Goal: Task Accomplishment & Management: Complete application form

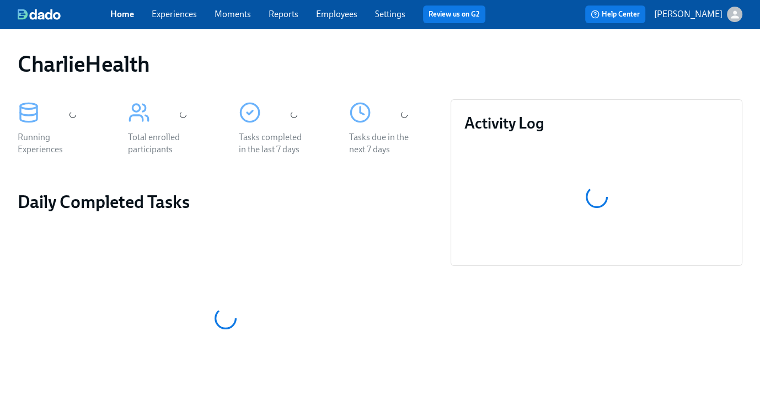
click at [180, 17] on link "Experiences" at bounding box center [174, 14] width 45 height 10
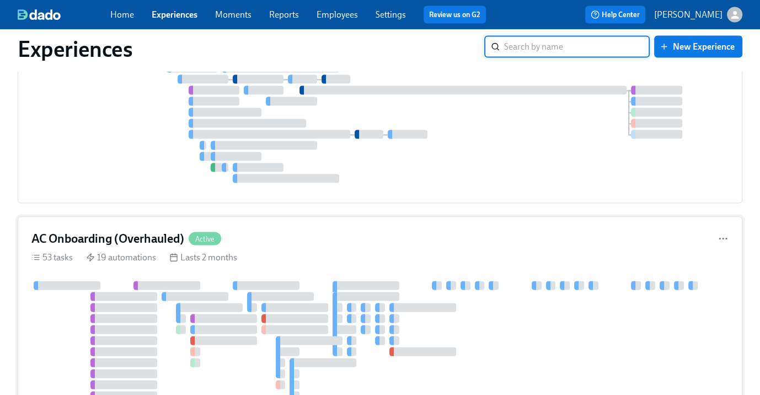
scroll to position [5267, 0]
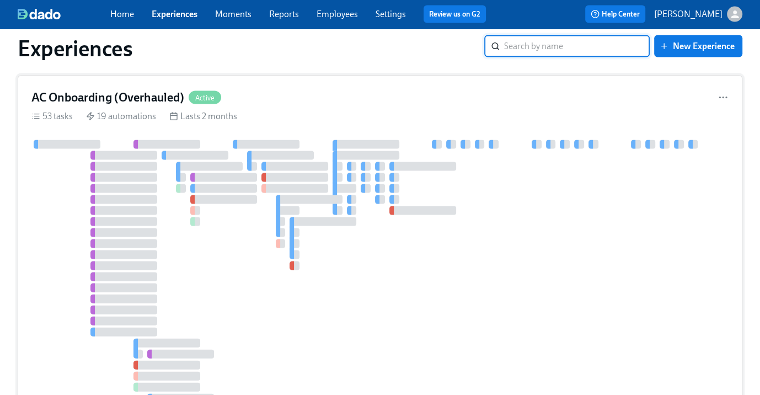
click at [230, 121] on div "AC Onboarding (Overhauled) Active 53 tasks 19 automations Lasts 2 months" at bounding box center [380, 260] width 725 height 369
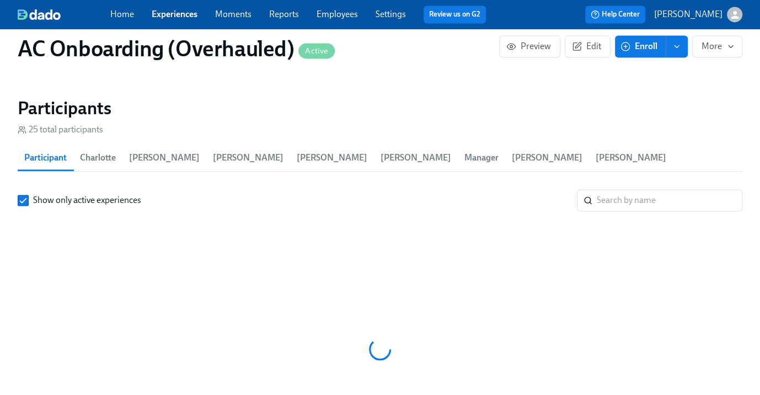
scroll to position [0, 5920]
click at [648, 189] on input "search" at bounding box center [670, 200] width 146 height 22
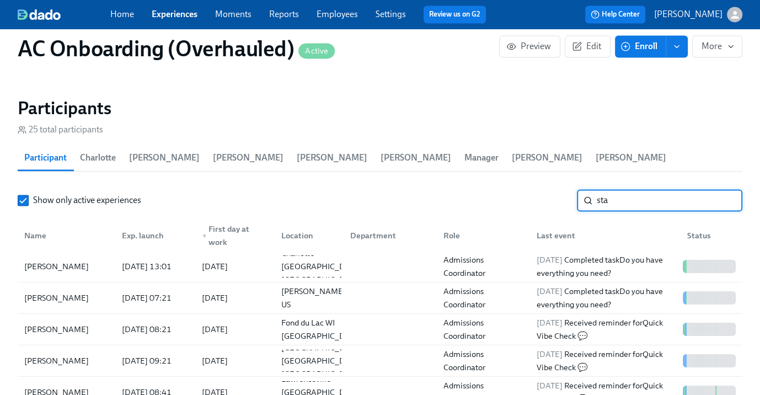
type input "star"
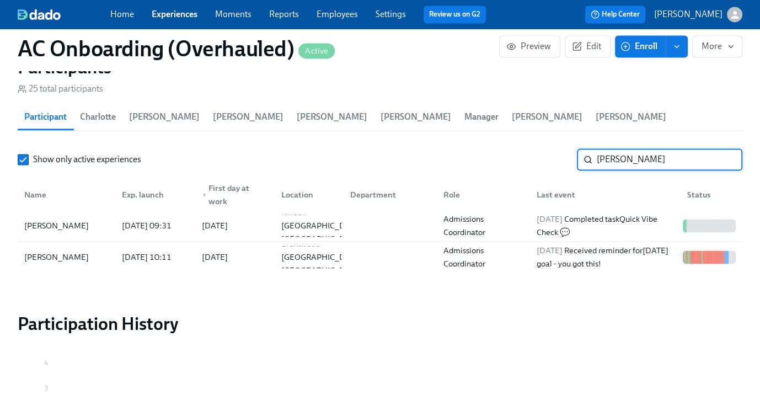
scroll to position [1377, 0]
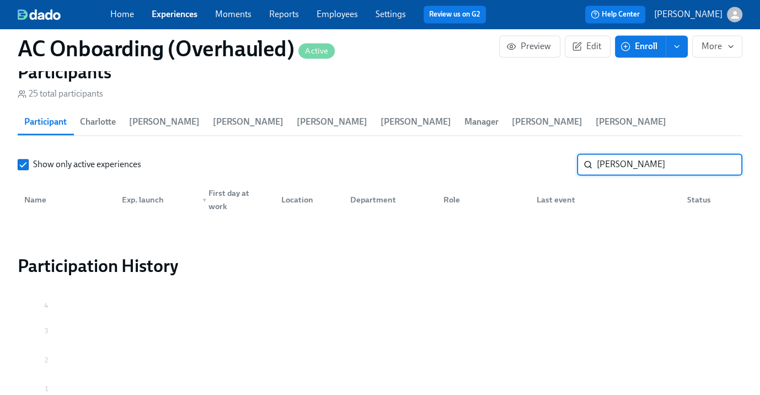
type input "[PERSON_NAME]"
click at [656, 49] on span "Enroll" at bounding box center [640, 46] width 35 height 11
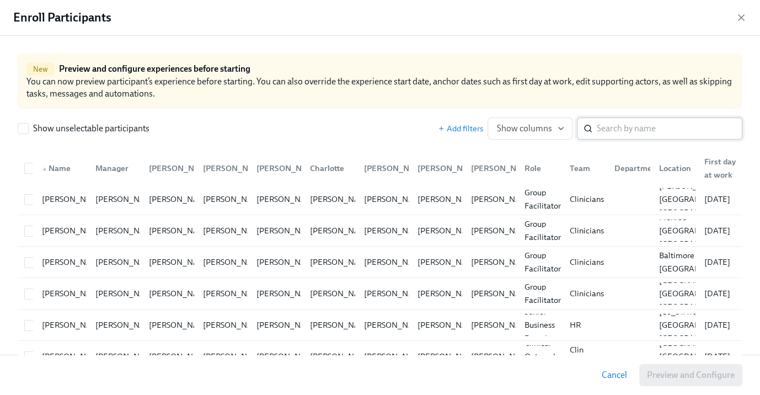
click at [616, 126] on input "search" at bounding box center [670, 128] width 146 height 22
type input "t"
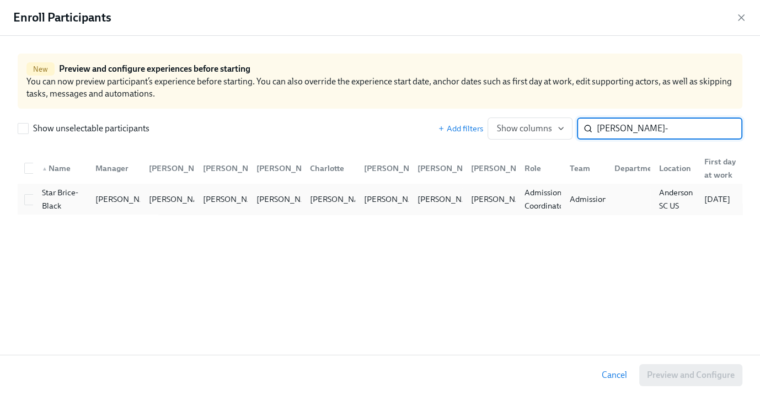
type input "[PERSON_NAME]-"
click at [37, 200] on div "Star Brice-Black" at bounding box center [61, 199] width 49 height 26
checkbox input "true"
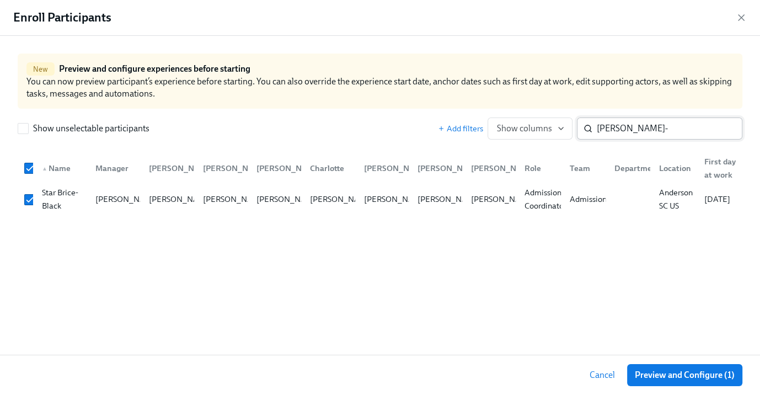
click at [643, 124] on input "[PERSON_NAME]-" at bounding box center [670, 128] width 146 height 22
type input "[PERSON_NAME]"
checkbox input "false"
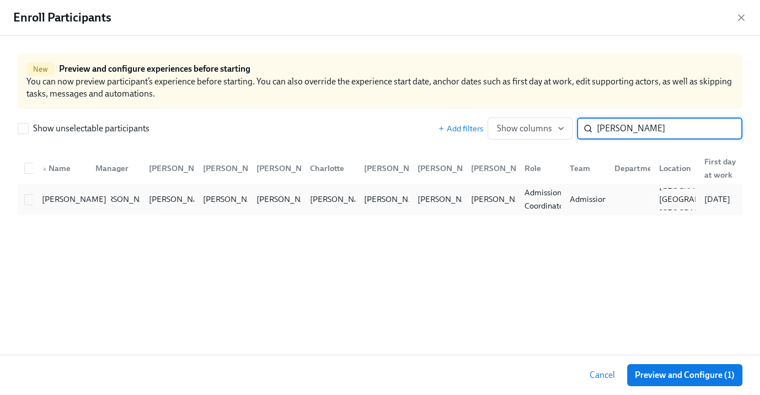
type input "[PERSON_NAME]"
click at [42, 196] on div "[PERSON_NAME]" at bounding box center [73, 198] width 73 height 13
checkbox input "true"
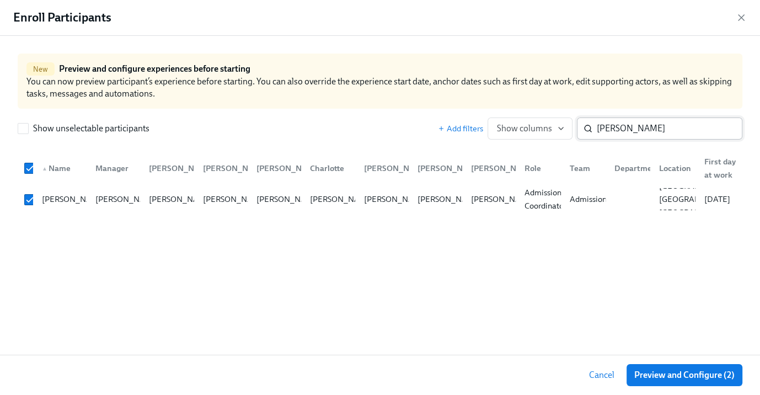
click at [605, 127] on input "[PERSON_NAME]" at bounding box center [670, 128] width 146 height 22
type input "[PERSON_NAME]"
checkbox input "false"
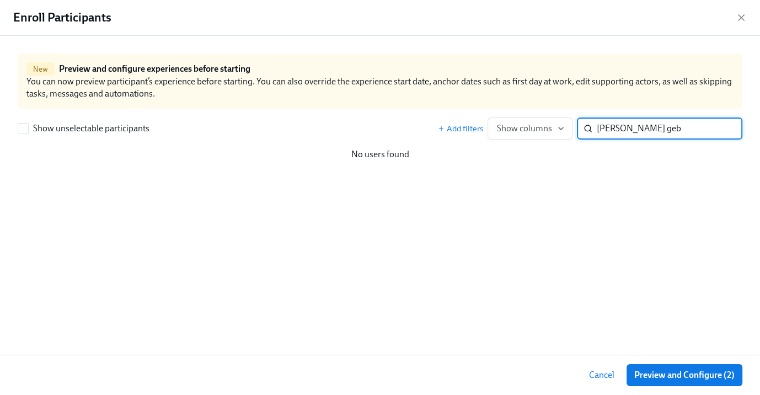
click at [609, 120] on input "[PERSON_NAME] geb" at bounding box center [670, 128] width 146 height 22
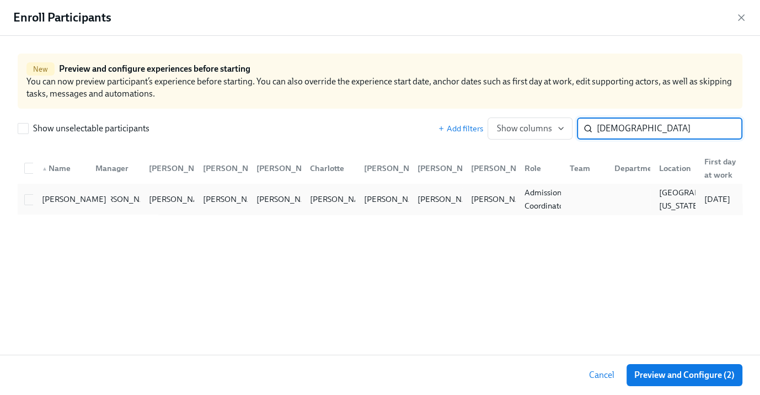
type input "[DEMOGRAPHIC_DATA]"
click at [34, 195] on div "[PERSON_NAME]" at bounding box center [59, 199] width 53 height 22
checkbox input "true"
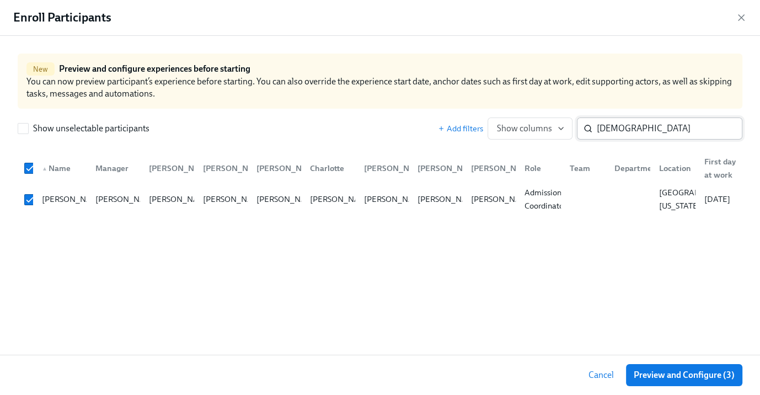
click at [628, 128] on input "[DEMOGRAPHIC_DATA]" at bounding box center [670, 128] width 146 height 22
click at [628, 127] on input "[DEMOGRAPHIC_DATA]" at bounding box center [670, 128] width 146 height 22
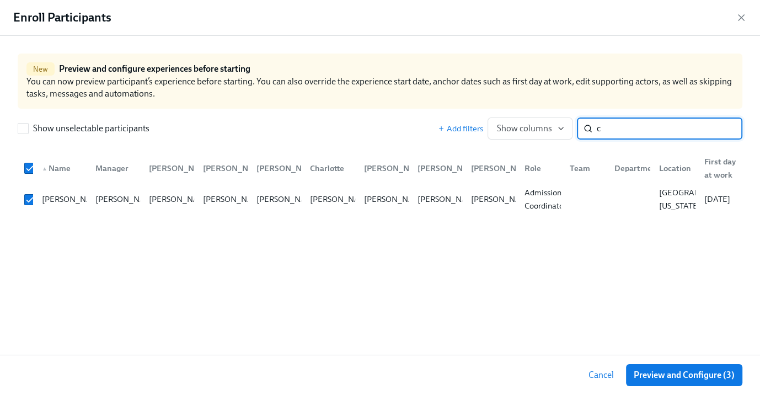
type input "ch"
checkbox input "false"
type input "c"
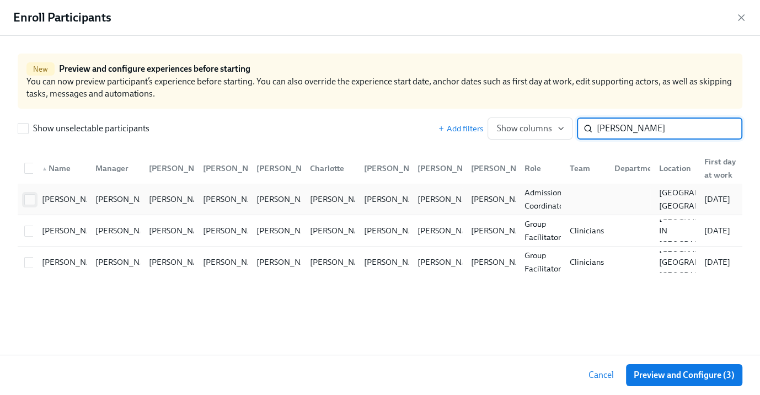
type input "[PERSON_NAME]"
click at [31, 196] on input "checkbox" at bounding box center [30, 200] width 10 height 10
checkbox input "true"
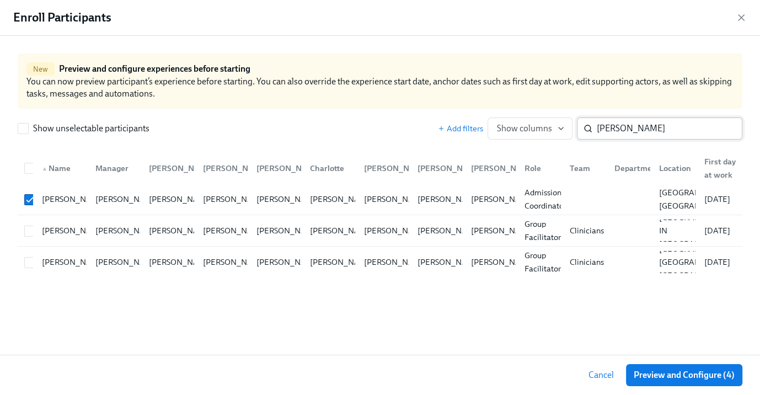
click at [618, 129] on input "[PERSON_NAME]" at bounding box center [670, 128] width 146 height 22
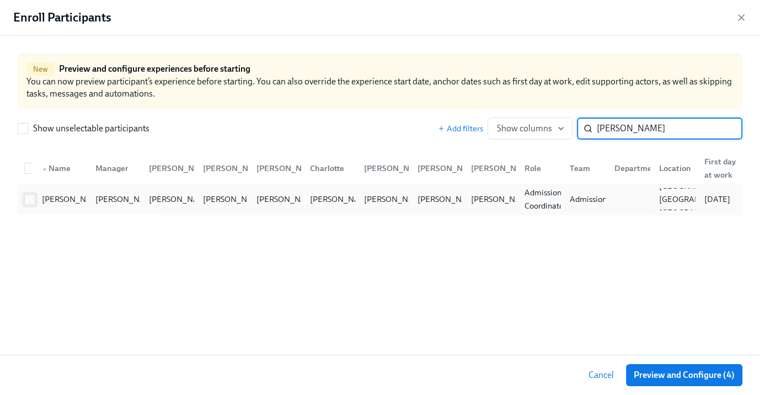
type input "[PERSON_NAME]"
click at [34, 196] on input "checkbox" at bounding box center [30, 200] width 10 height 10
checkbox input "true"
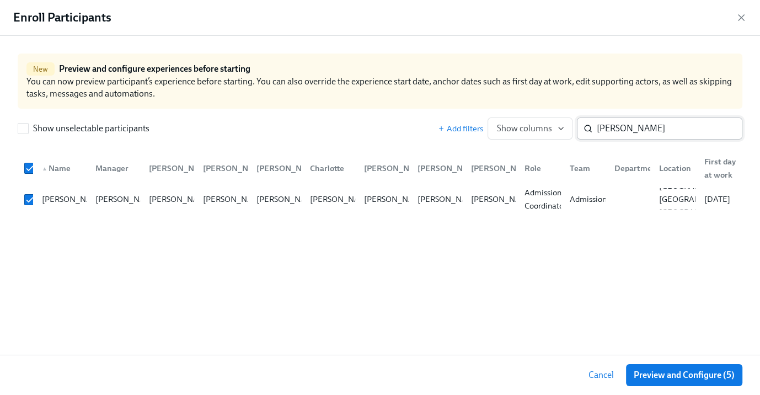
click at [637, 130] on input "[PERSON_NAME]" at bounding box center [670, 128] width 146 height 22
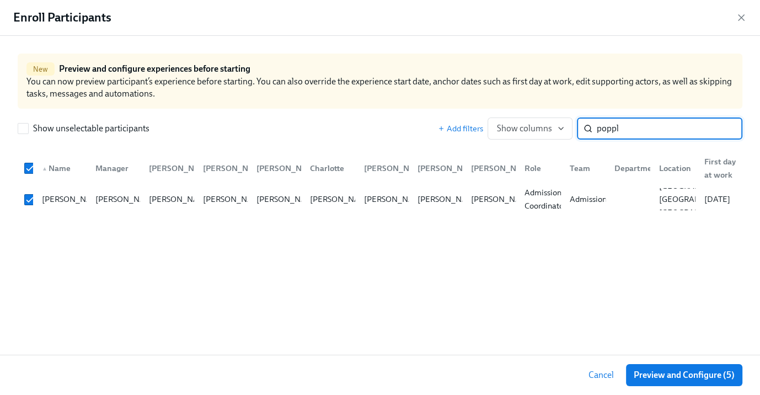
type input "[PERSON_NAME]"
checkbox input "false"
type input "[PERSON_NAME]"
click at [34, 199] on div "[PERSON_NAME]" at bounding box center [59, 199] width 53 height 22
checkbox input "true"
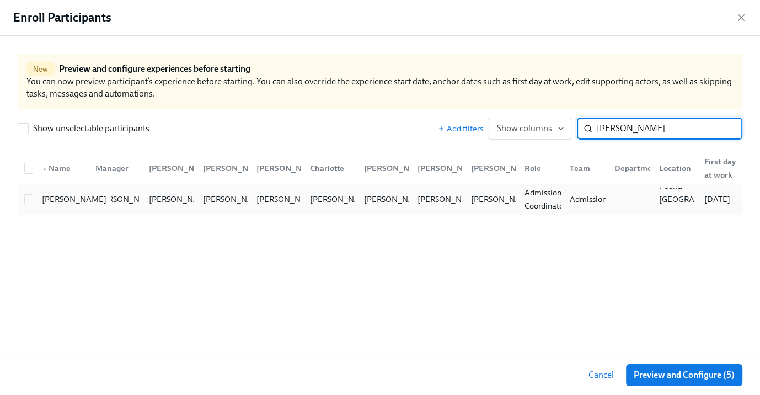
checkbox input "true"
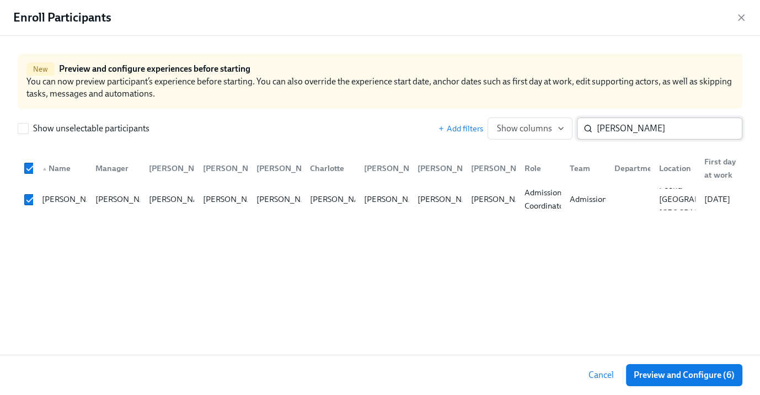
click at [636, 127] on input "[PERSON_NAME]" at bounding box center [670, 128] width 146 height 22
type input "[PERSON_NAME]"
checkbox input "false"
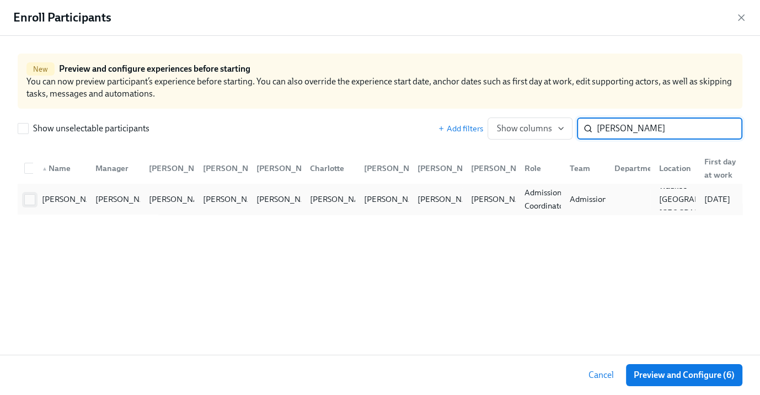
type input "[PERSON_NAME]"
click at [24, 204] on span at bounding box center [29, 199] width 11 height 11
checkbox input "true"
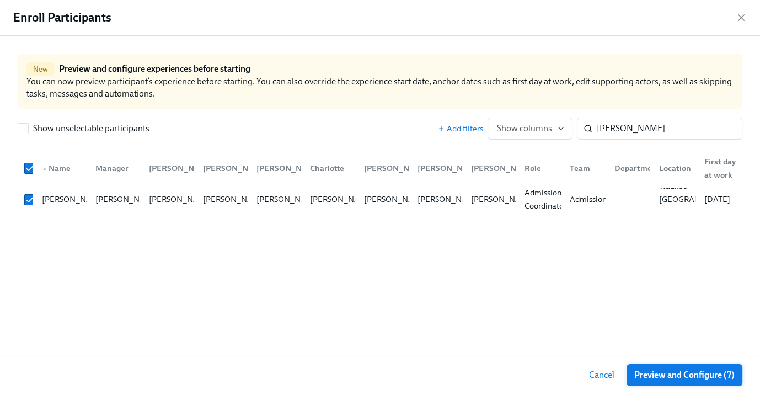
click at [696, 370] on span "Preview and Configure (7)" at bounding box center [684, 374] width 100 height 11
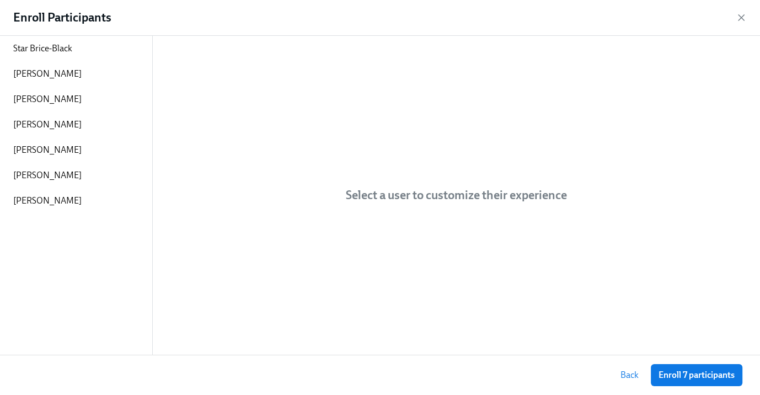
click at [696, 370] on span "Enroll 7 participants" at bounding box center [696, 374] width 76 height 11
